Goal: Check status: Check status

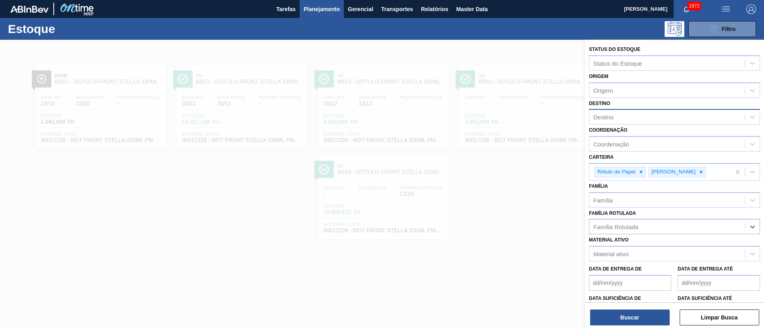
click at [622, 114] on div "Destino" at bounding box center [667, 117] width 156 height 12
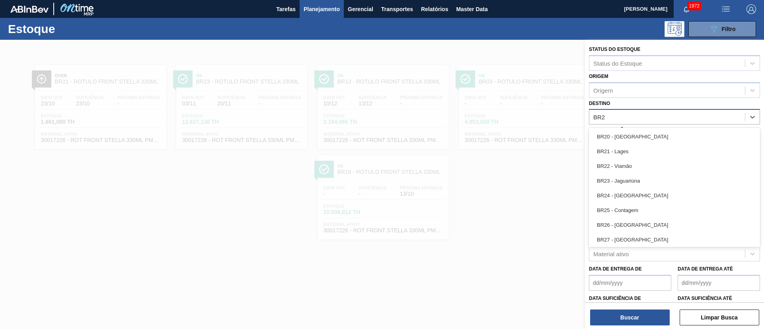
type input "BR24"
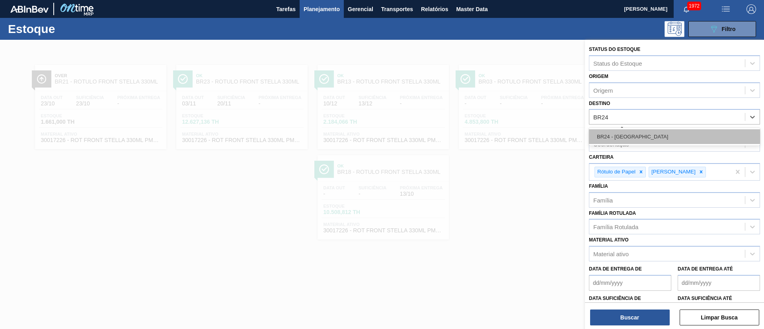
click at [616, 132] on div "BR24 - [GEOGRAPHIC_DATA]" at bounding box center [674, 136] width 171 height 15
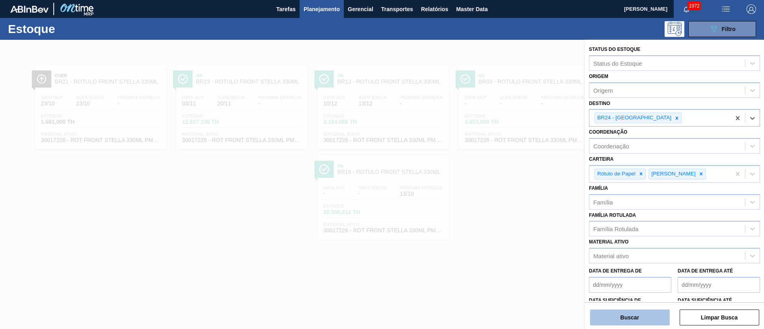
click at [611, 315] on button "Buscar" at bounding box center [630, 317] width 80 height 16
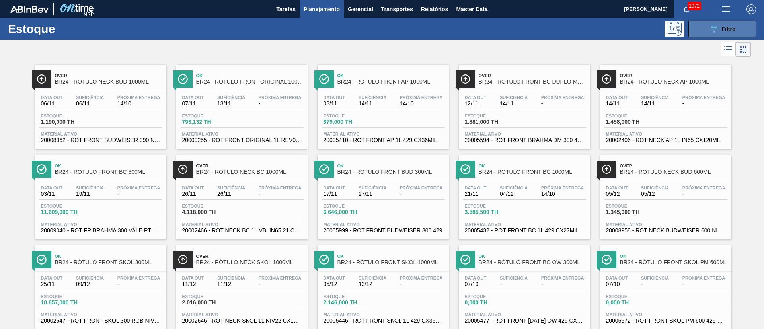
click at [715, 27] on icon "089F7B8B-B2A5-4AFE-B5C0-19BA573D28AC" at bounding box center [714, 29] width 10 height 10
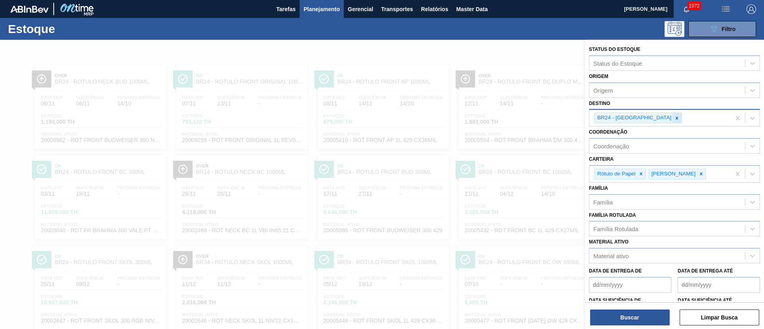
click at [674, 121] on icon at bounding box center [677, 118] width 6 height 6
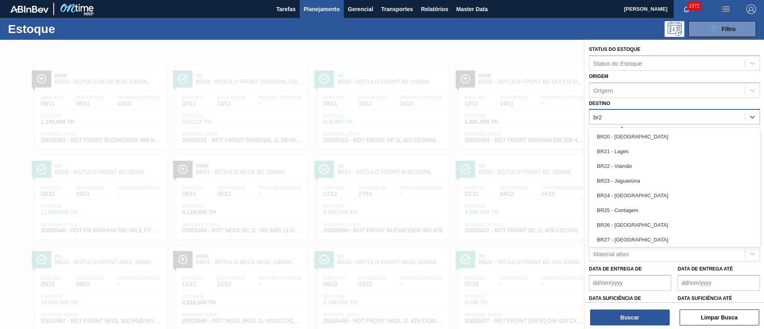
type input "br21"
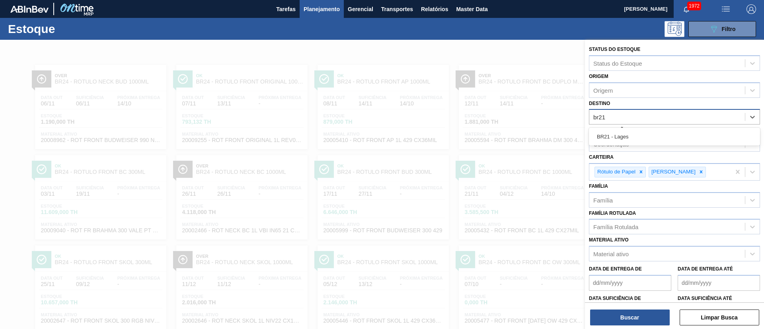
click at [634, 128] on div "BR21 - Lages" at bounding box center [674, 137] width 171 height 18
drag, startPoint x: 625, startPoint y: 136, endPoint x: 623, endPoint y: 175, distance: 39.0
click at [624, 138] on div "BR21 - Lages" at bounding box center [674, 136] width 171 height 15
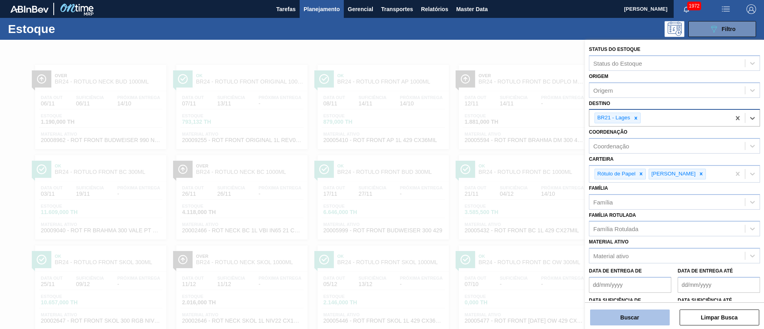
click at [627, 320] on button "Buscar" at bounding box center [630, 317] width 80 height 16
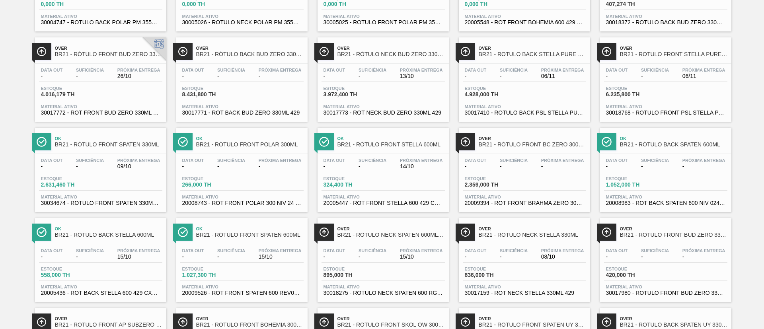
scroll to position [358, 0]
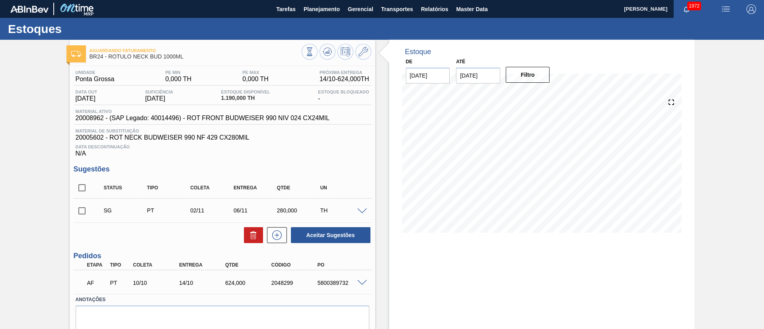
click at [78, 186] on input "checkbox" at bounding box center [82, 187] width 17 height 17
checkbox input "true"
click at [251, 230] on icon at bounding box center [254, 235] width 10 height 10
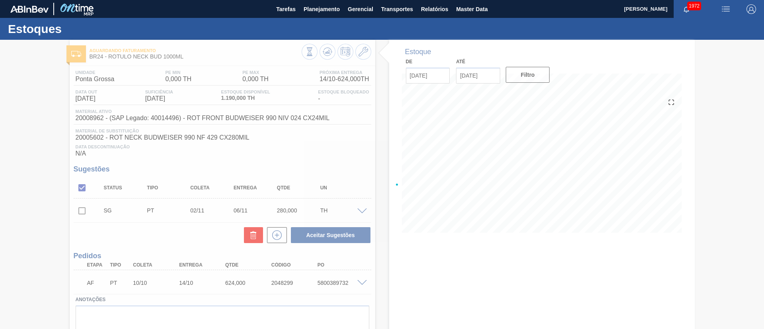
checkbox input "false"
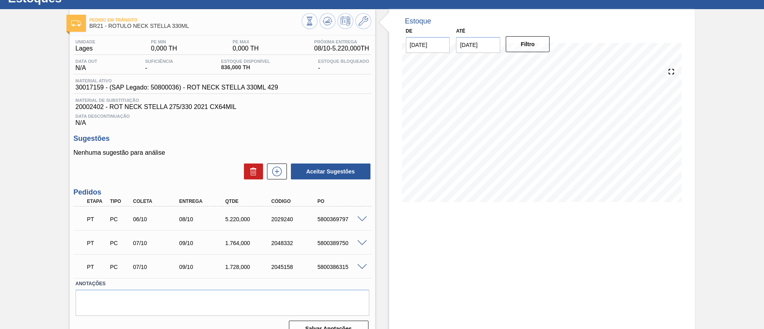
scroll to position [45, 0]
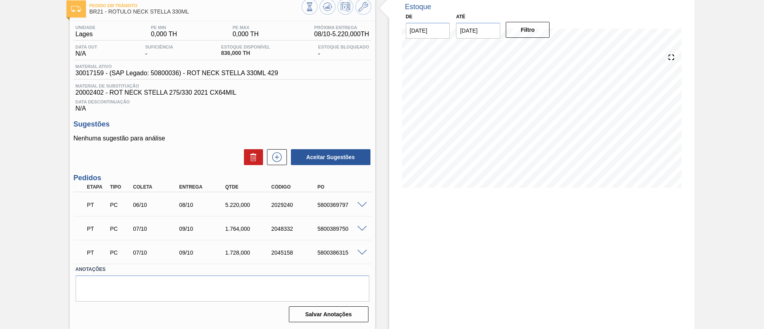
click at [331, 205] on div "5800369797" at bounding box center [341, 205] width 52 height 6
copy div "5800369797"
